Goal: Information Seeking & Learning: Learn about a topic

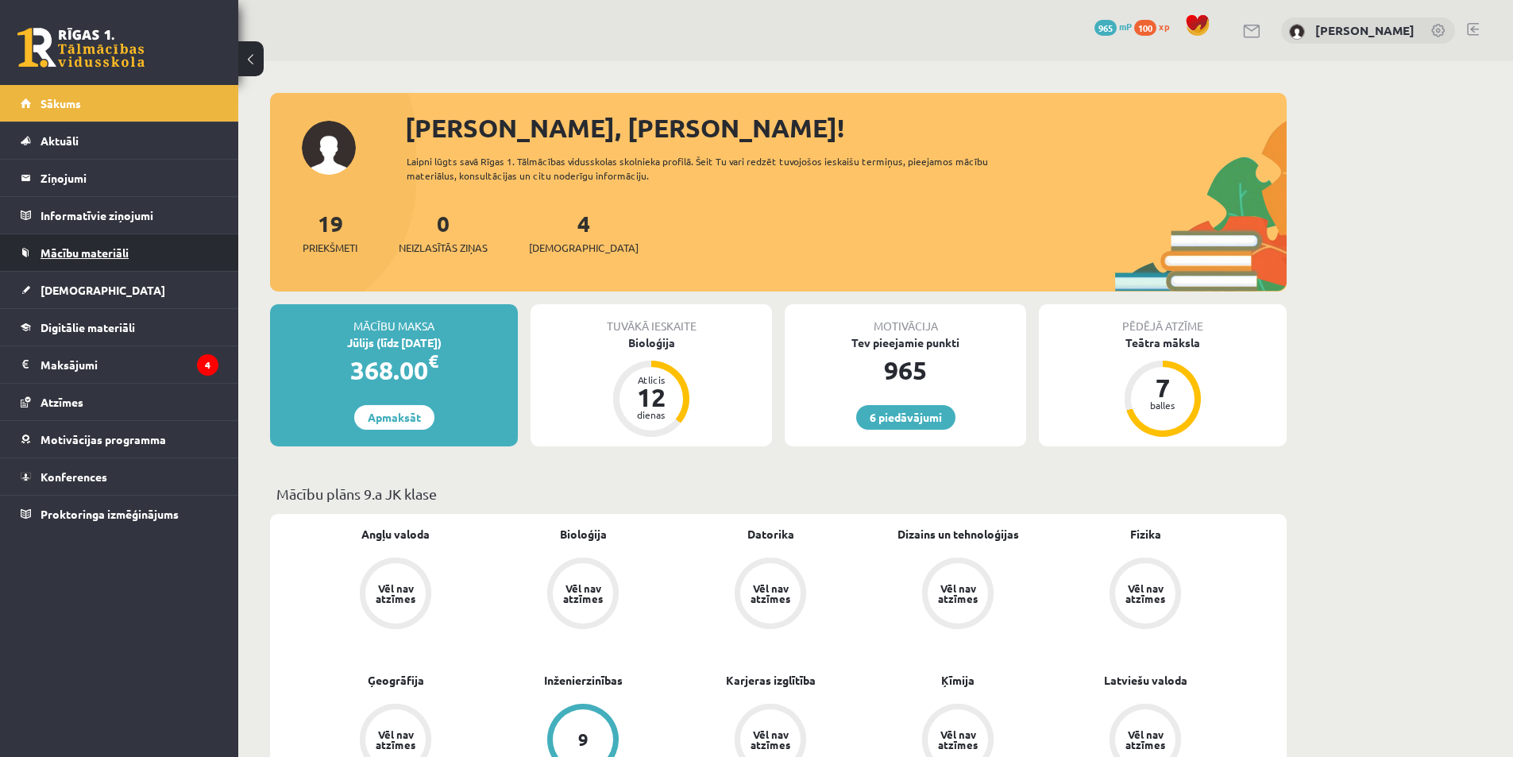
click at [71, 258] on span "Mācību materiāli" at bounding box center [84, 252] width 88 height 14
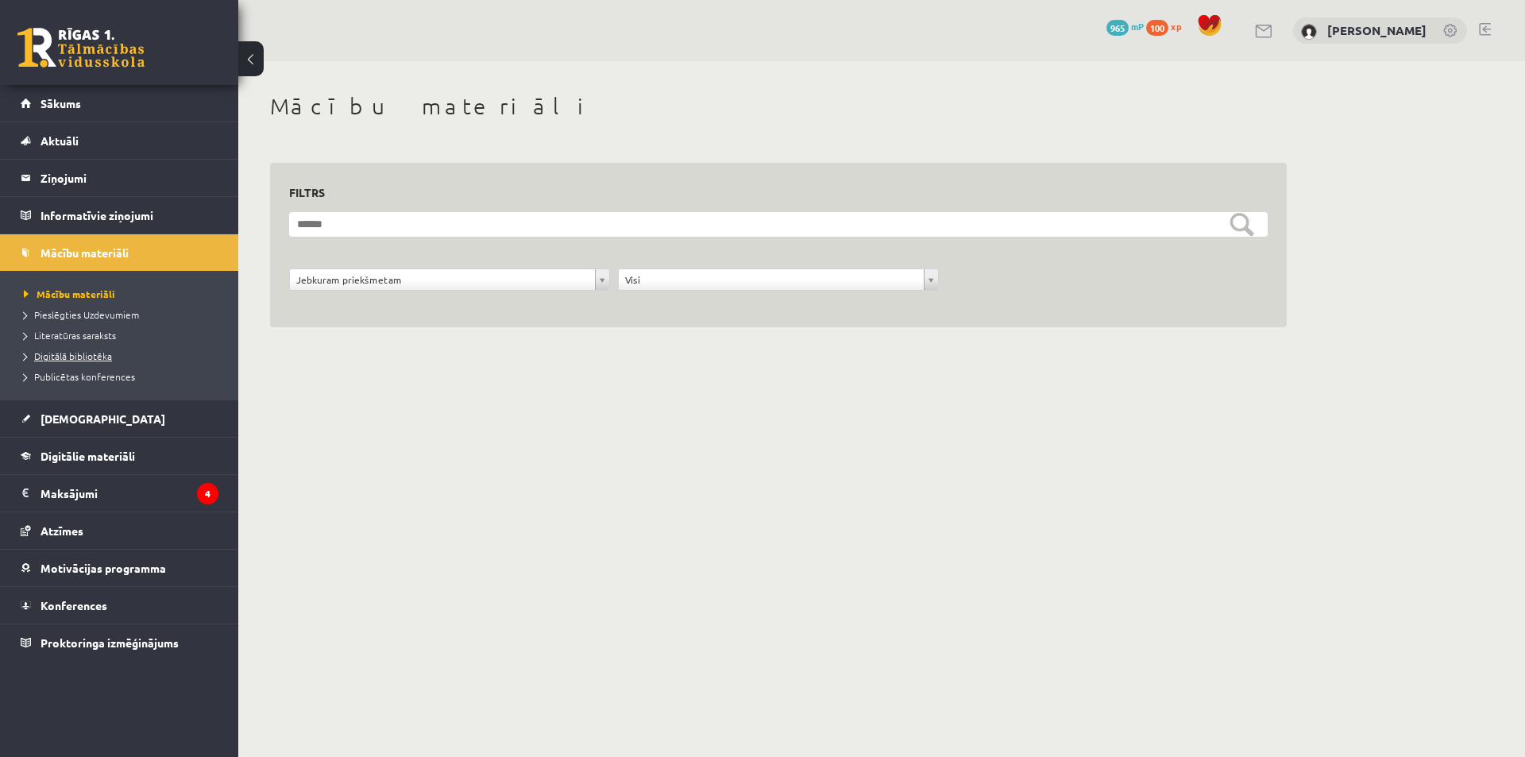
click at [99, 357] on span "Digitālā bibliotēka" at bounding box center [68, 355] width 88 height 13
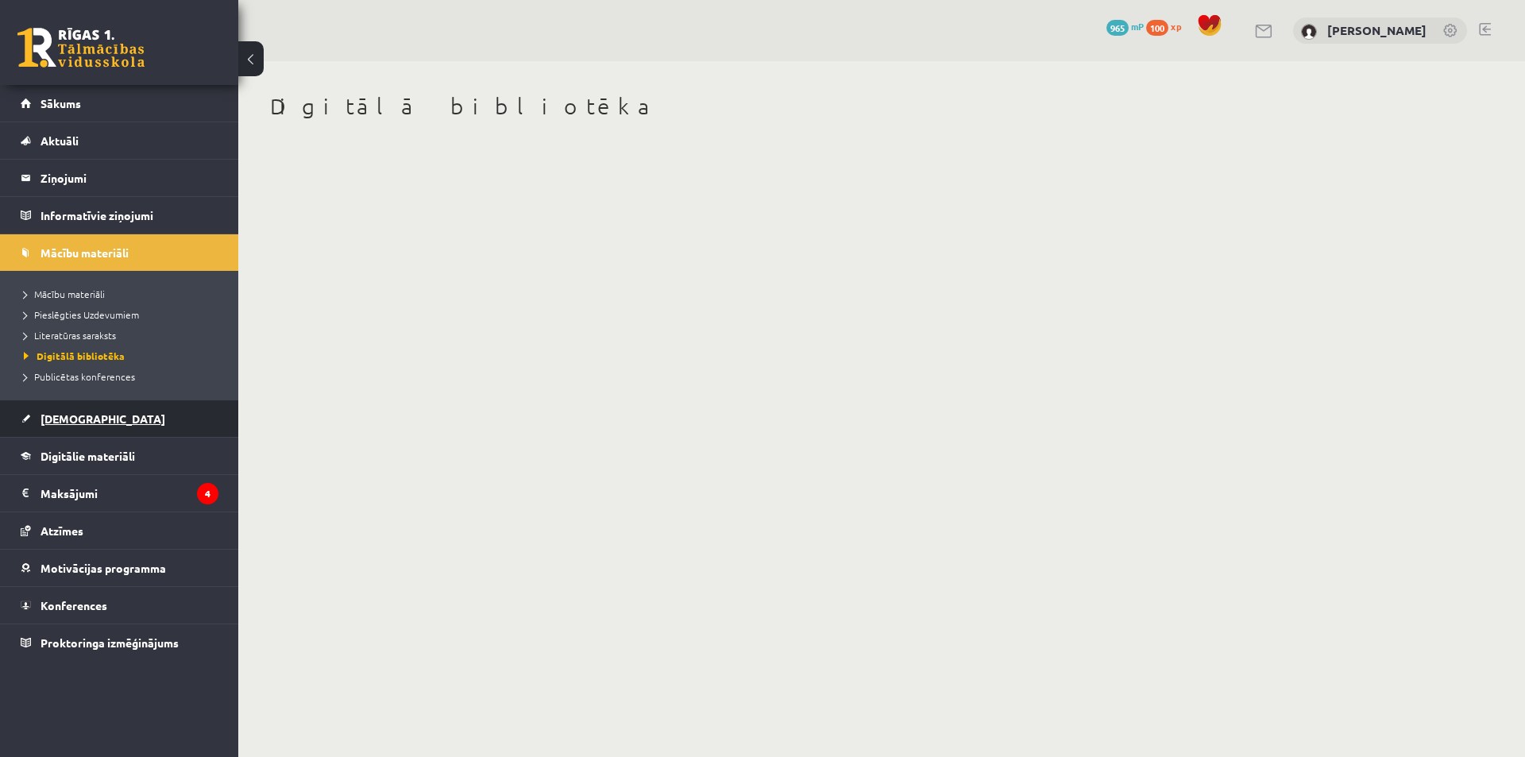
click at [87, 425] on link "[DEMOGRAPHIC_DATA]" at bounding box center [120, 418] width 198 height 37
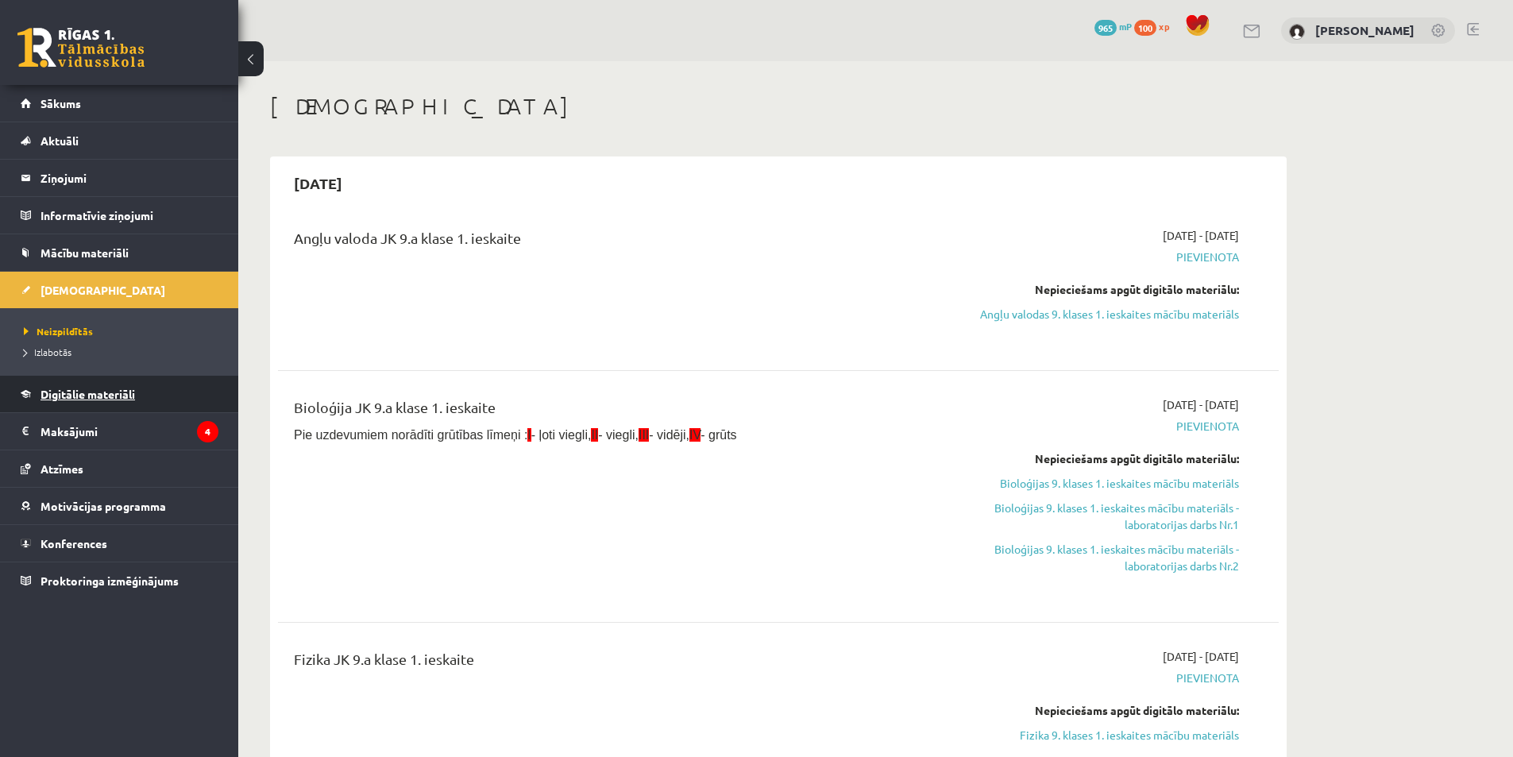
click at [75, 403] on link "Digitālie materiāli" at bounding box center [120, 394] width 198 height 37
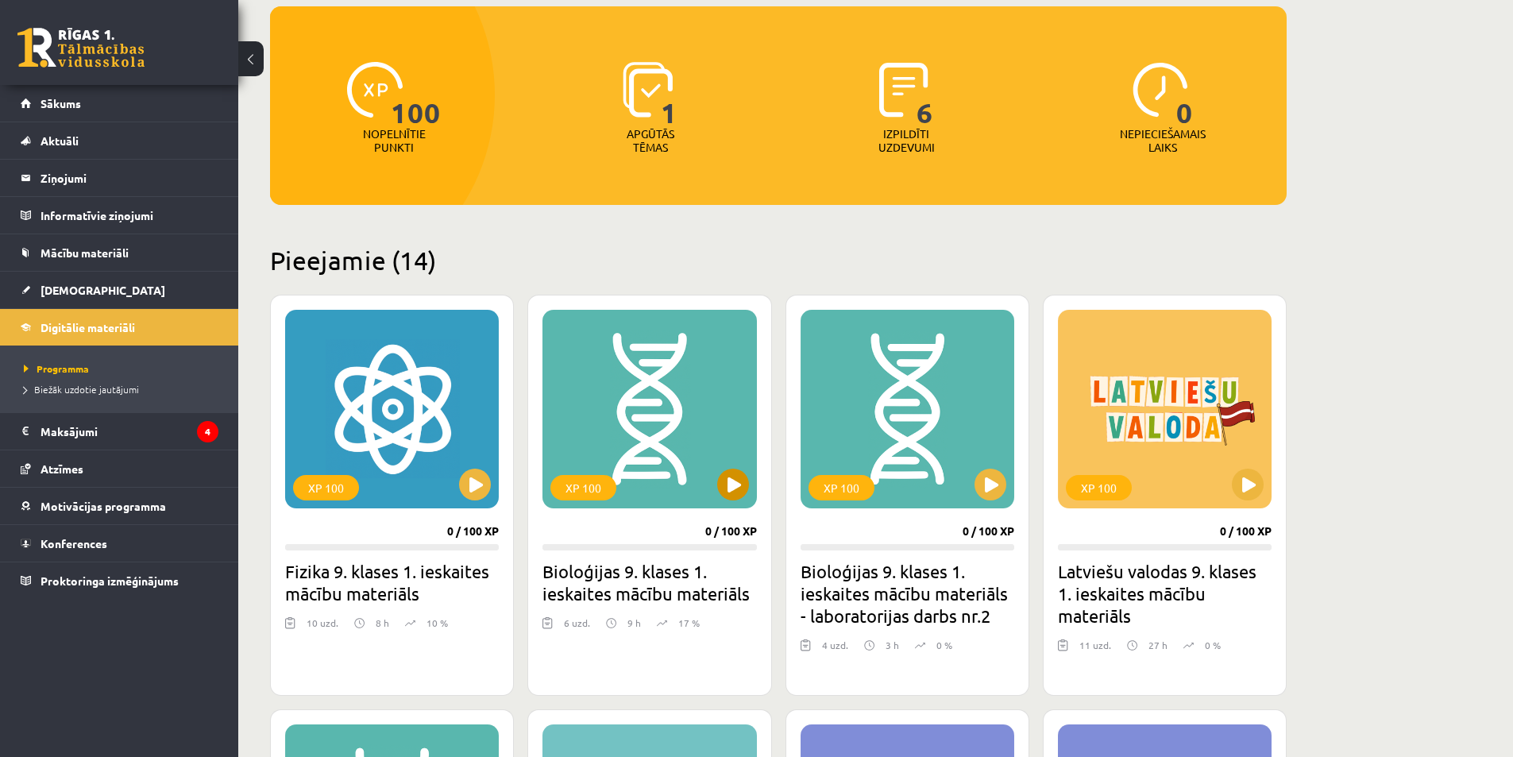
scroll to position [159, 0]
click at [743, 485] on button at bounding box center [733, 484] width 32 height 32
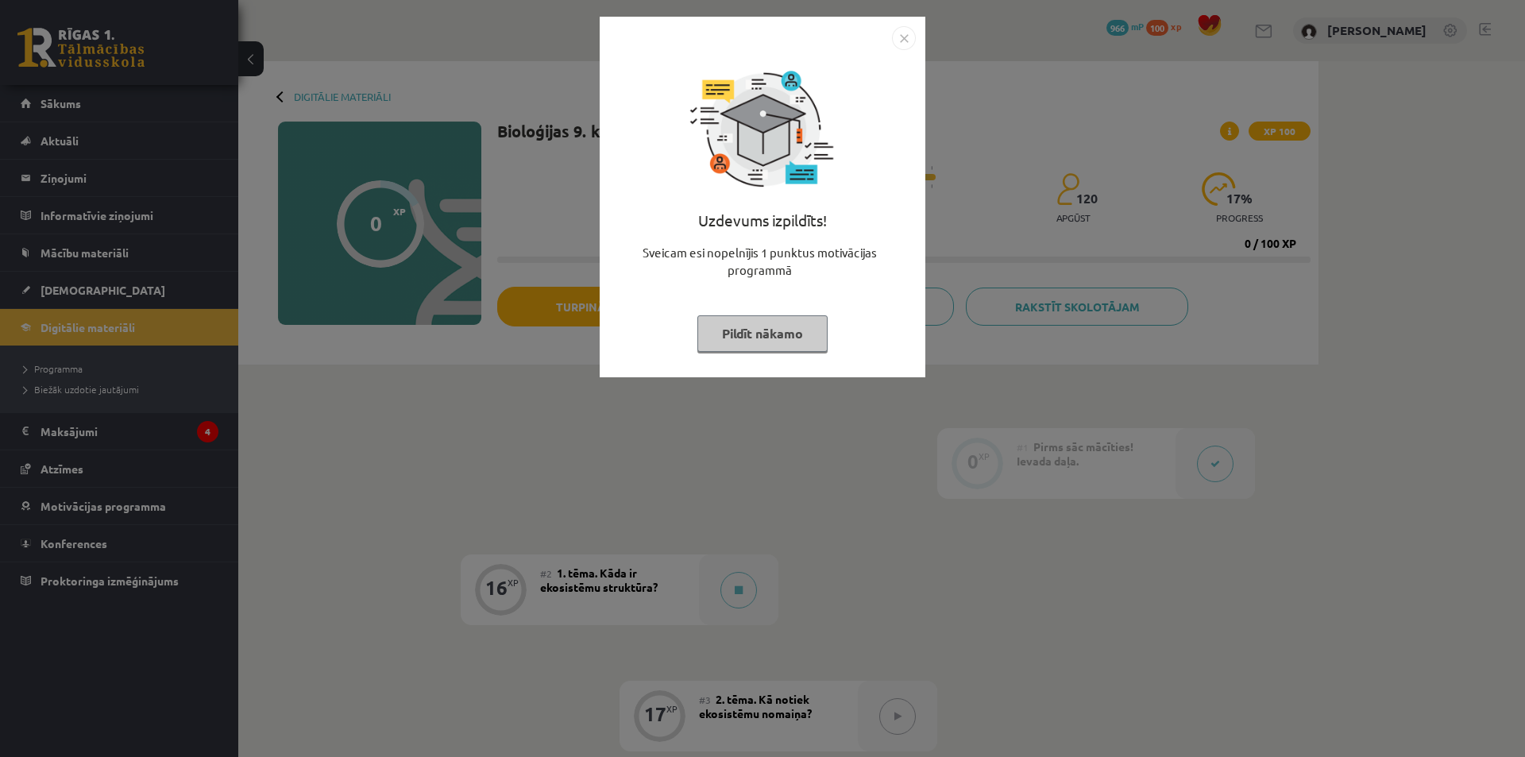
click at [742, 345] on button "Pildīt nākamo" at bounding box center [762, 333] width 130 height 37
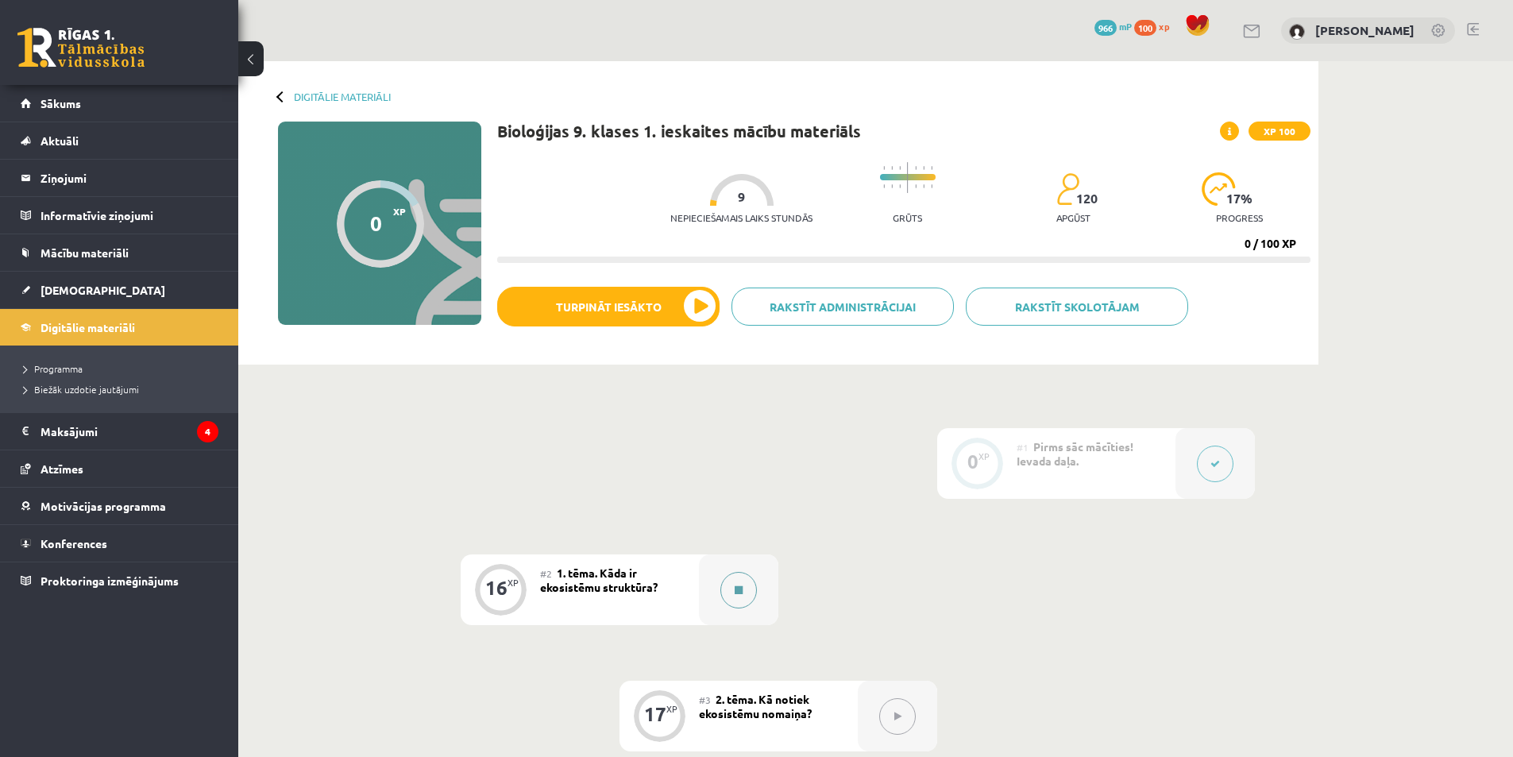
click at [744, 600] on button at bounding box center [738, 590] width 37 height 37
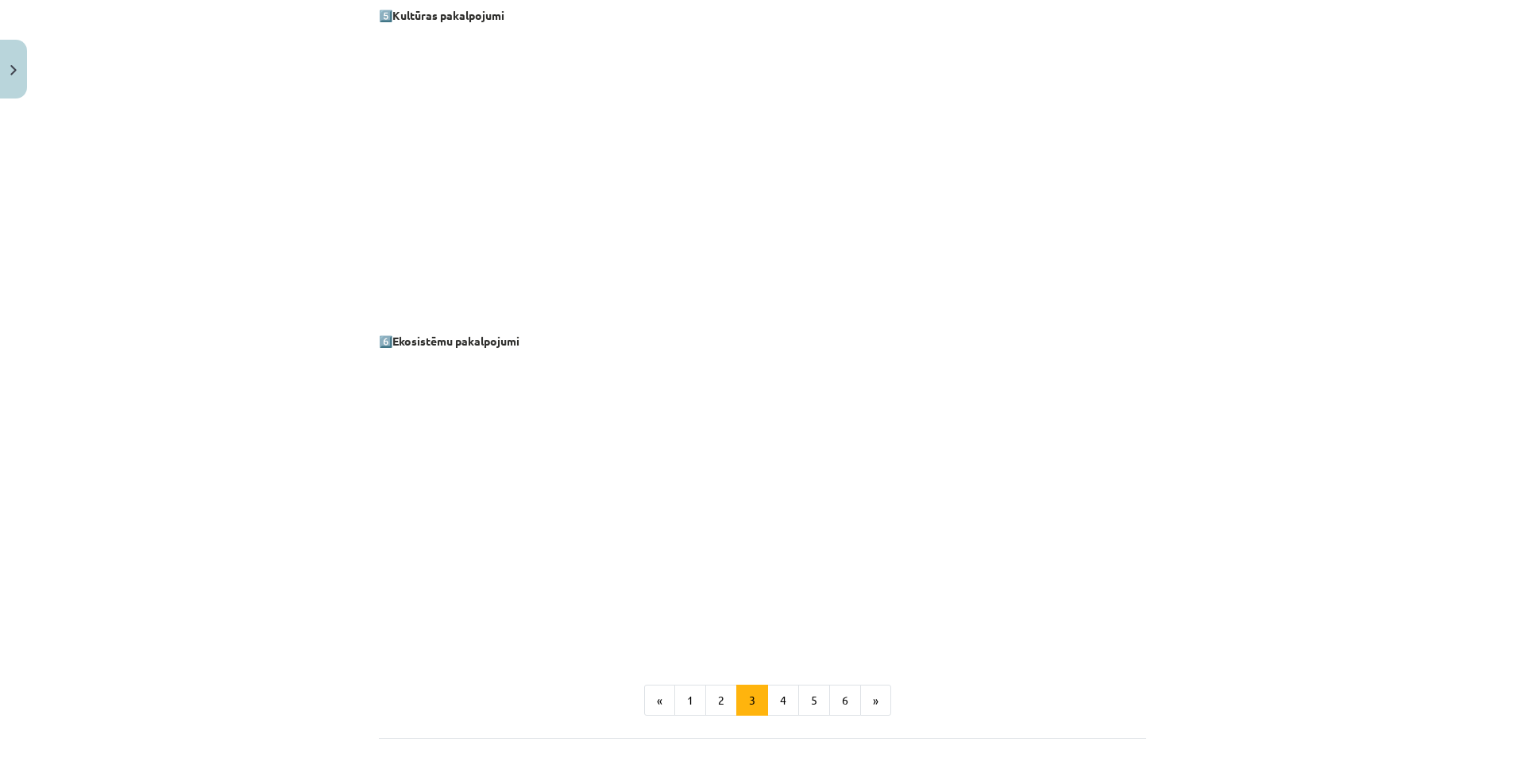
scroll to position [2027, 0]
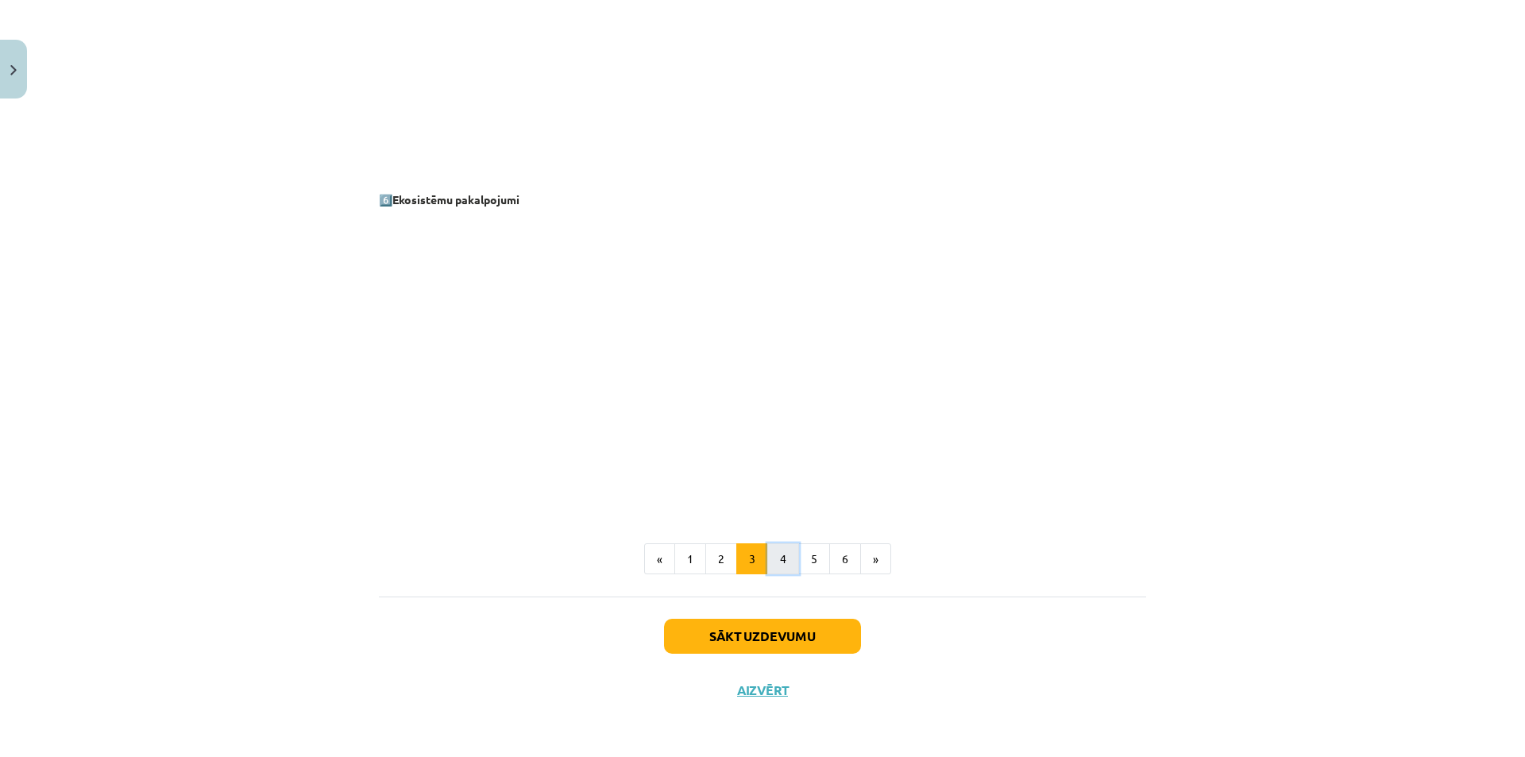
click at [775, 554] on button "4" at bounding box center [783, 559] width 32 height 32
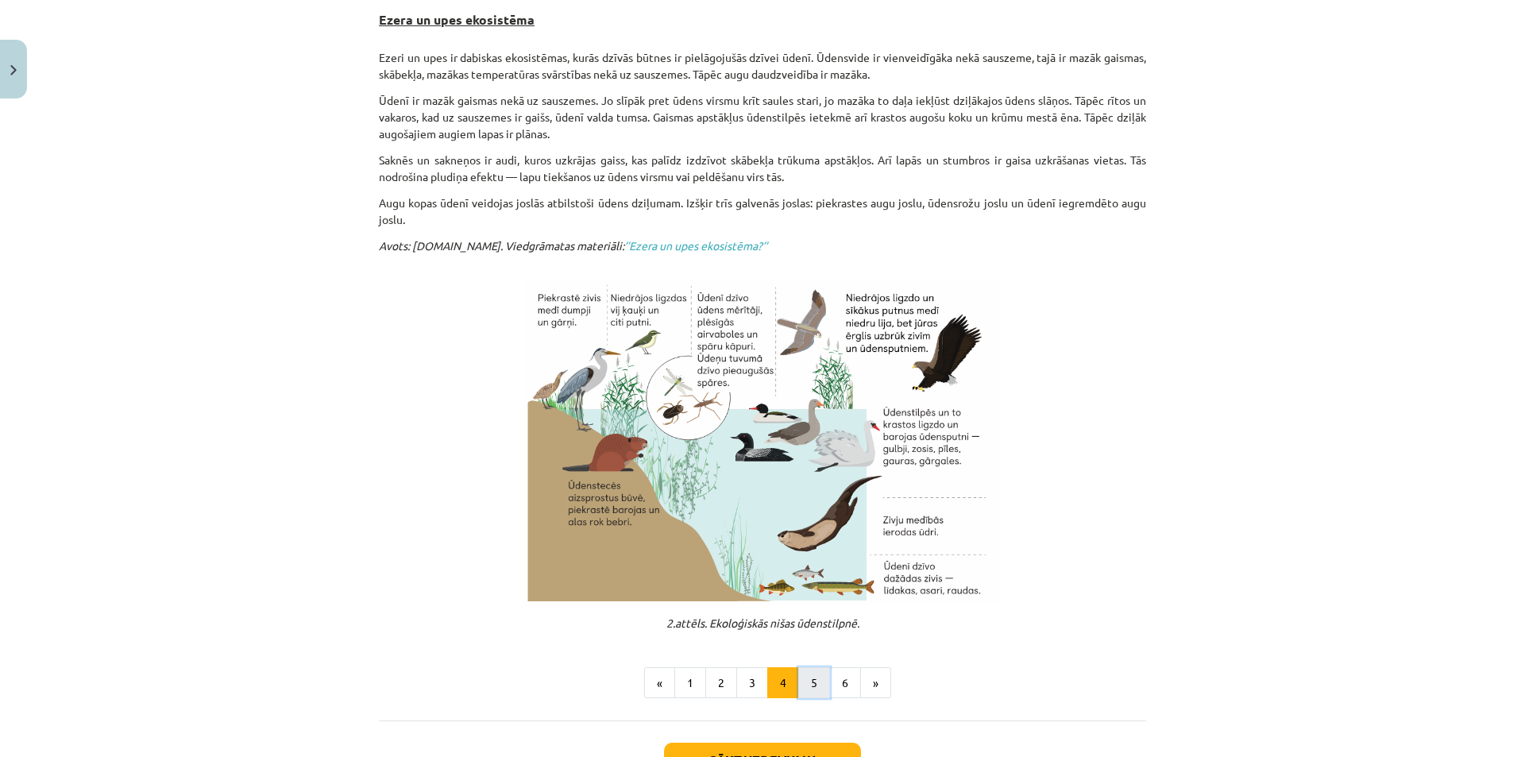
click at [798, 688] on button "5" at bounding box center [814, 683] width 32 height 32
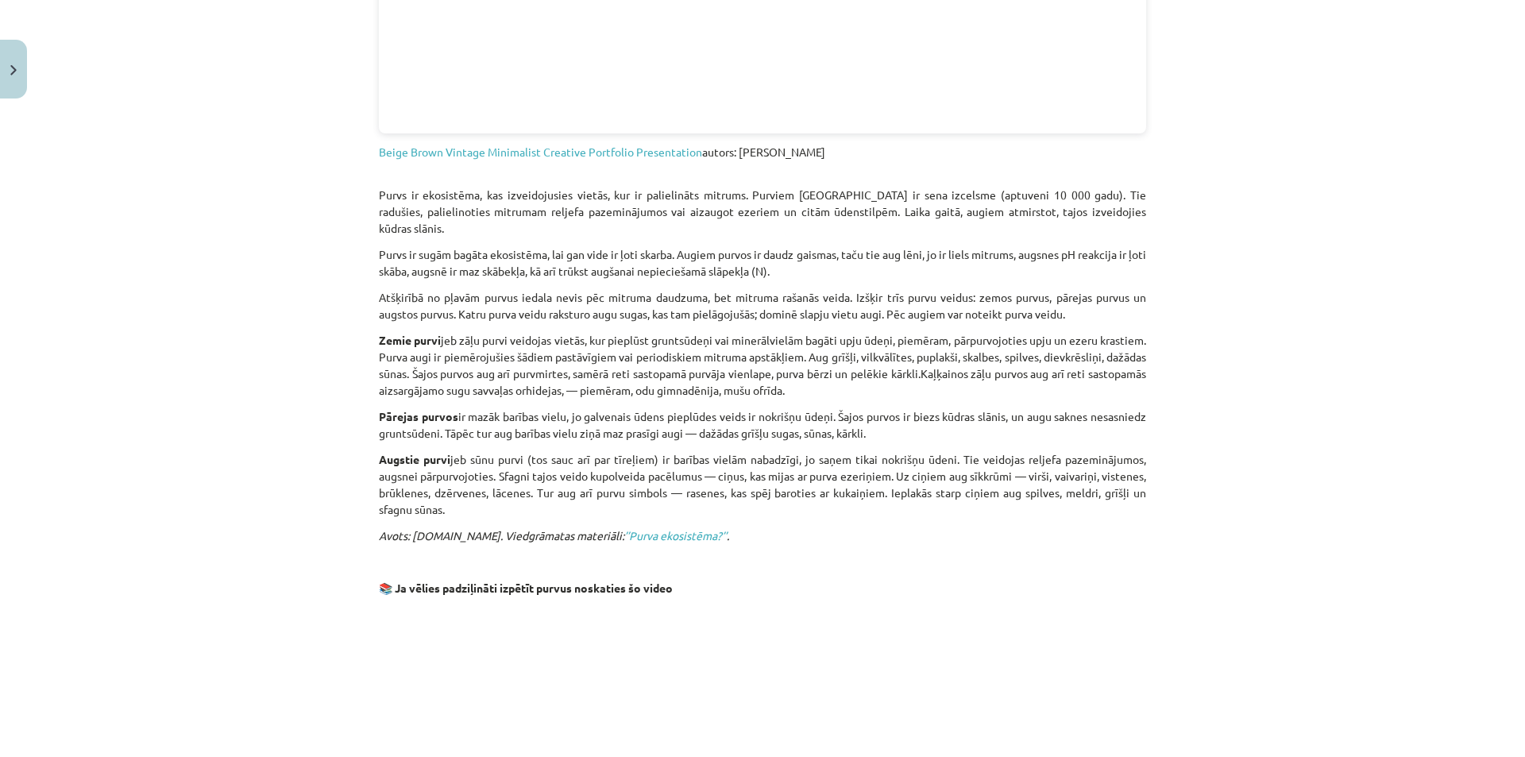
scroll to position [681, 0]
